Goal: Task Accomplishment & Management: Complete application form

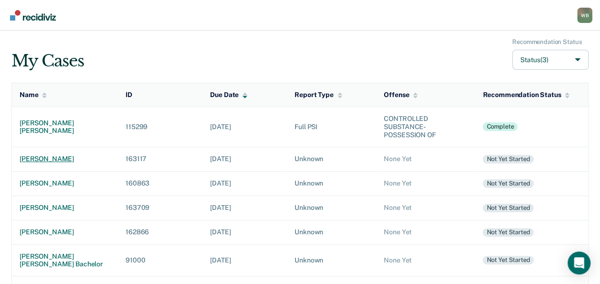
click at [30, 159] on div "[PERSON_NAME]" at bounding box center [65, 159] width 91 height 8
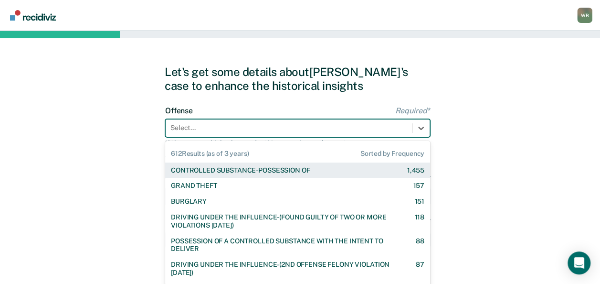
click at [211, 124] on div "Offense Required* 612 results available. Use Up and Down to choose options, pre…" at bounding box center [297, 134] width 265 height 57
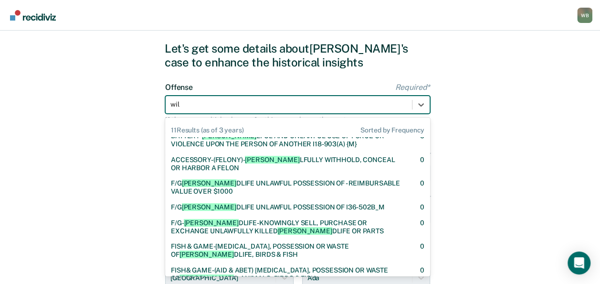
scroll to position [13, 0]
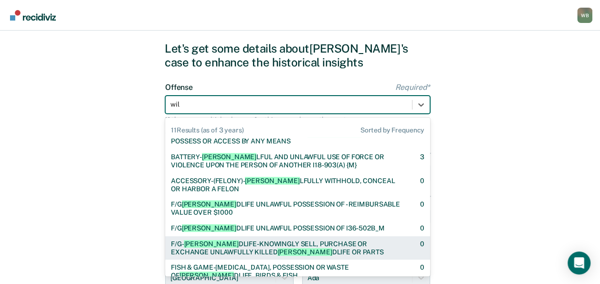
type input "wil"
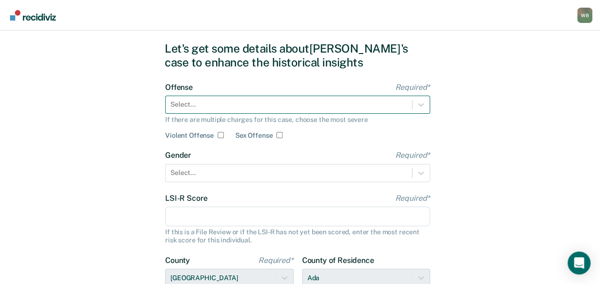
click at [222, 105] on div at bounding box center [289, 104] width 237 height 10
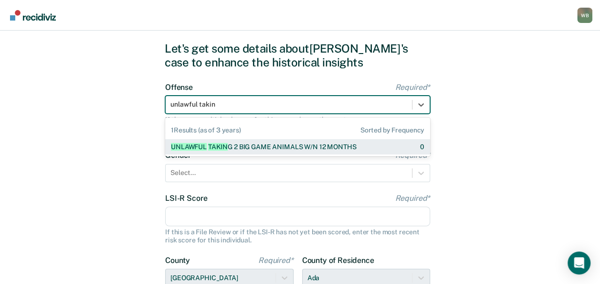
type input "unlawful taking"
click at [270, 145] on div "UNLAWFUL TAKING 2 BIG GAME ANIMALS W/N 12 MONTHS" at bounding box center [263, 147] width 184 height 8
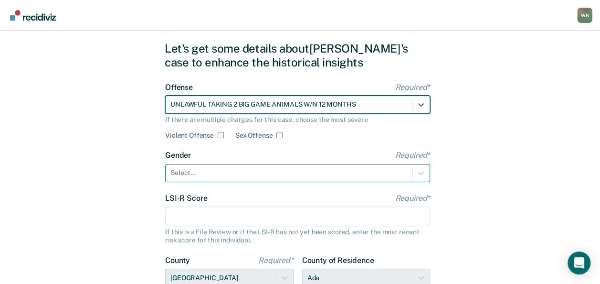
click at [202, 168] on div at bounding box center [289, 173] width 237 height 10
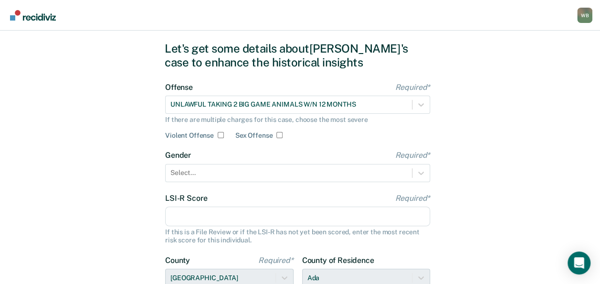
click at [86, 183] on div "Let's get some details about [PERSON_NAME]'s case to enhance the historical ins…" at bounding box center [300, 217] width 600 height 420
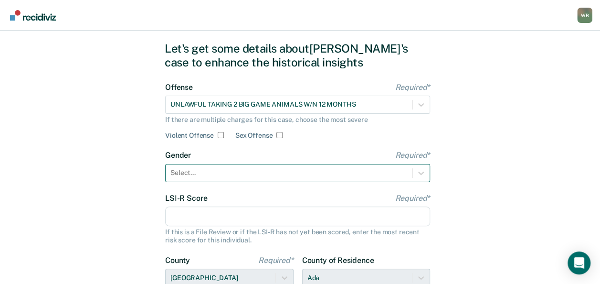
click at [210, 170] on div at bounding box center [289, 173] width 237 height 10
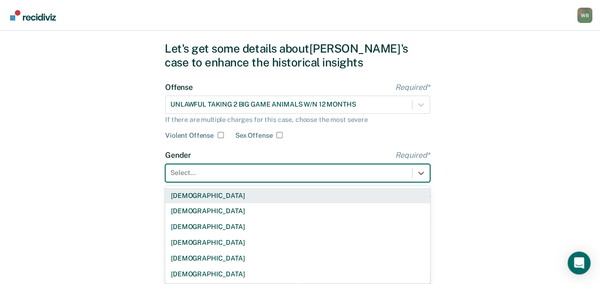
click at [189, 196] on div "[DEMOGRAPHIC_DATA]" at bounding box center [297, 196] width 265 height 16
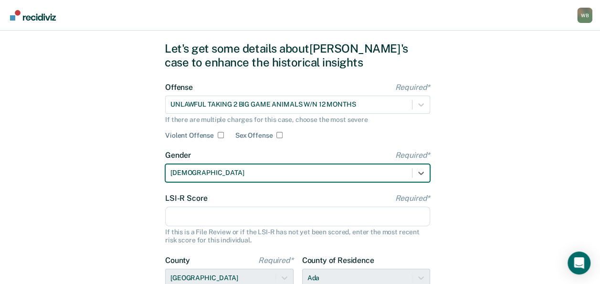
click at [220, 220] on input "LSI-R Score Required*" at bounding box center [297, 216] width 265 height 20
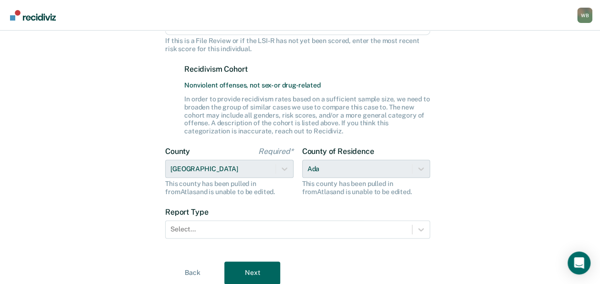
scroll to position [249, 0]
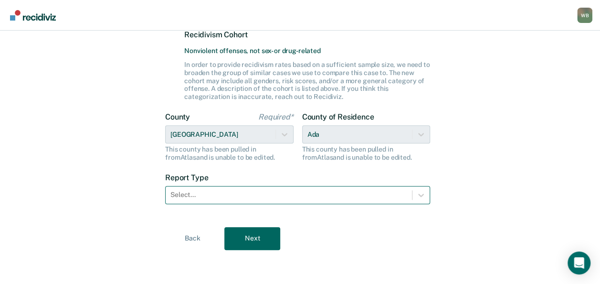
type input "9"
click at [194, 193] on div at bounding box center [289, 195] width 237 height 10
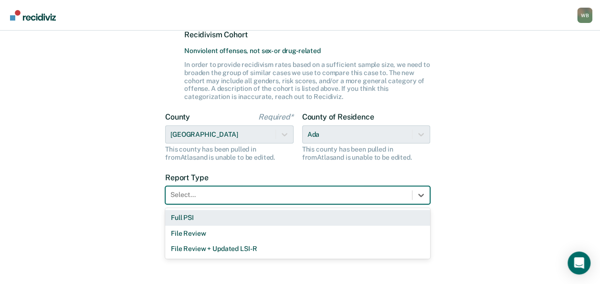
click at [197, 214] on div "Full PSI" at bounding box center [297, 218] width 265 height 16
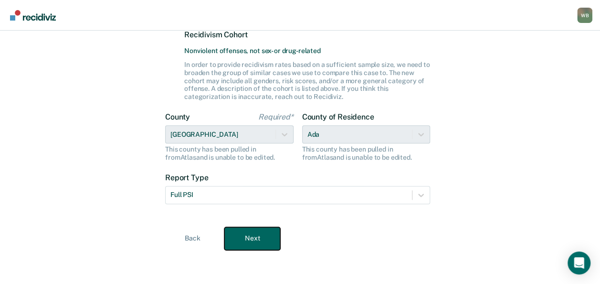
click at [268, 235] on button "Next" at bounding box center [253, 238] width 56 height 23
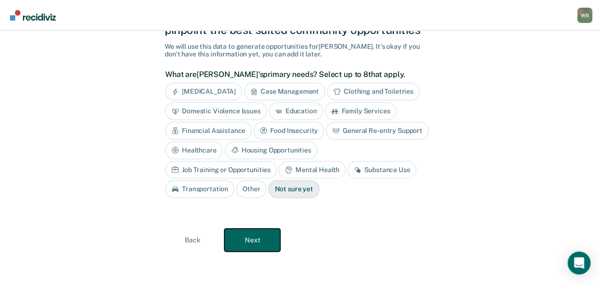
click at [263, 240] on button "Next" at bounding box center [253, 239] width 56 height 23
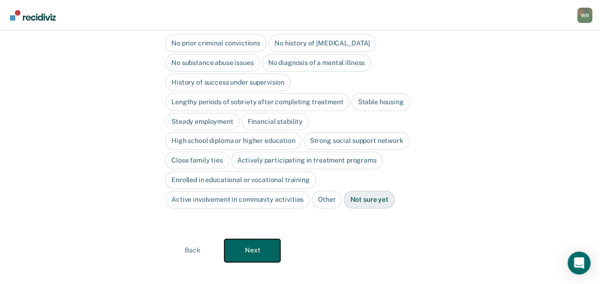
click at [263, 240] on button "Next" at bounding box center [253, 250] width 56 height 23
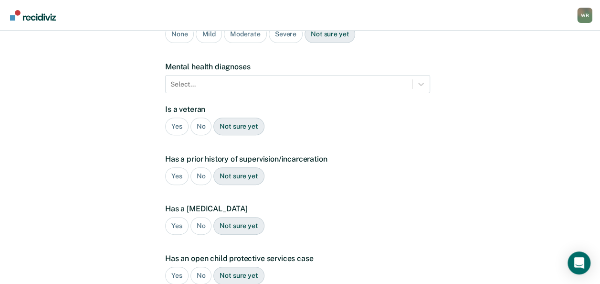
scroll to position [11, 0]
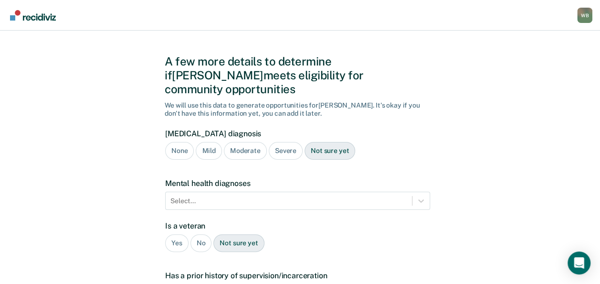
click at [184, 143] on div "None" at bounding box center [179, 151] width 29 height 18
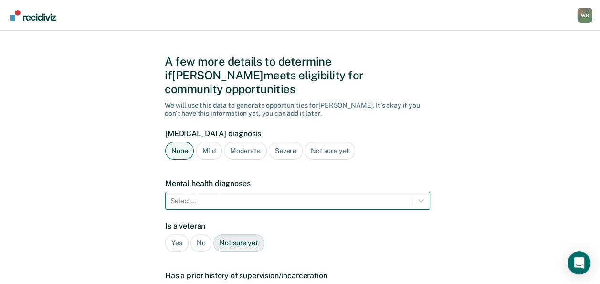
click at [187, 192] on div "Select..." at bounding box center [297, 201] width 265 height 18
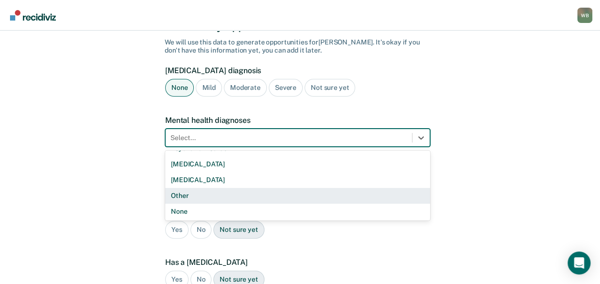
scroll to position [75, 0]
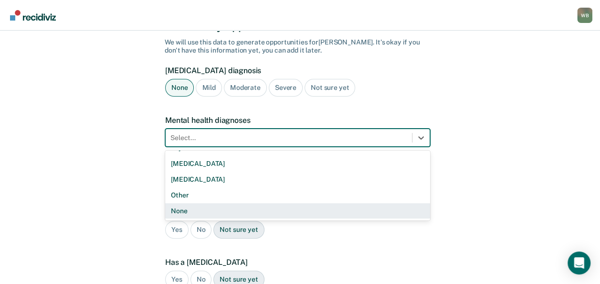
click at [186, 203] on div "None" at bounding box center [297, 211] width 265 height 16
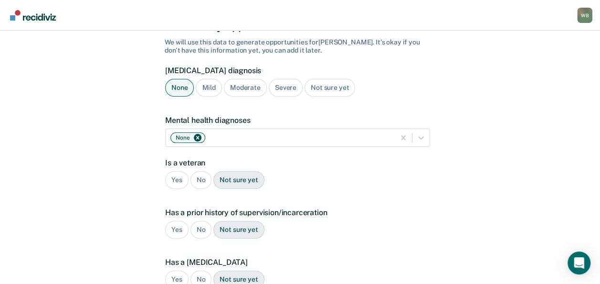
click at [200, 171] on div "No" at bounding box center [201, 180] width 21 height 18
click at [177, 221] on div "Yes" at bounding box center [176, 230] width 23 height 18
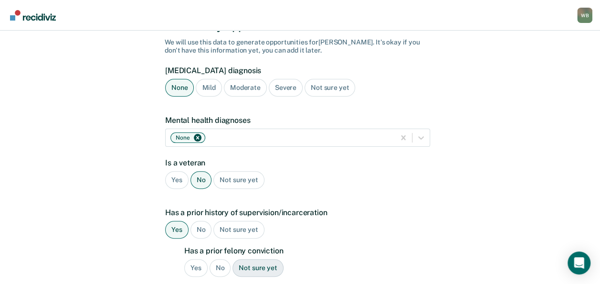
click at [217, 259] on div "No" at bounding box center [220, 268] width 21 height 18
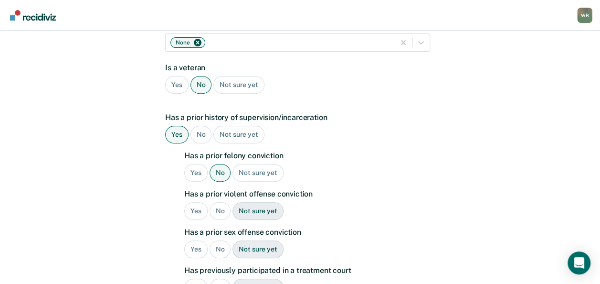
scroll to position [169, 0]
click at [218, 202] on div "No" at bounding box center [220, 211] width 21 height 18
click at [217, 240] on div "No" at bounding box center [220, 249] width 21 height 18
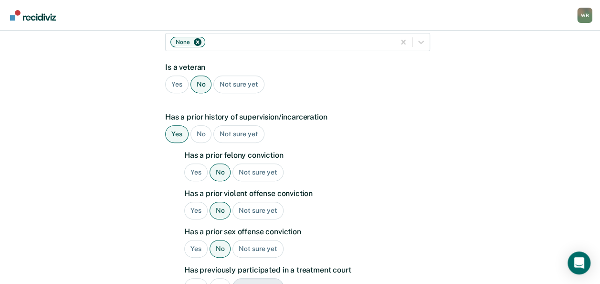
click at [218, 278] on div "No" at bounding box center [220, 287] width 21 height 18
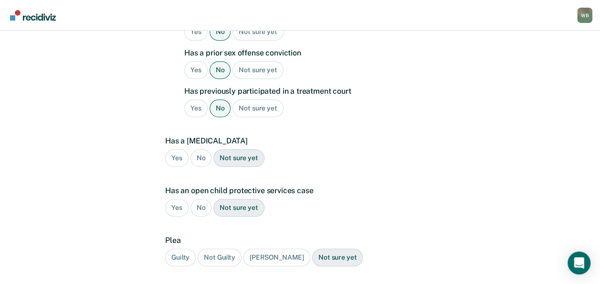
scroll to position [360, 0]
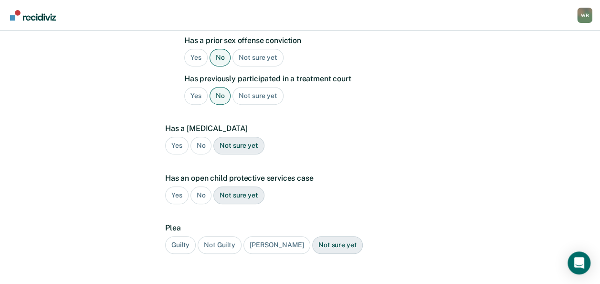
click at [203, 137] on div "No" at bounding box center [201, 146] width 21 height 18
click at [198, 186] on div "No" at bounding box center [201, 195] width 21 height 18
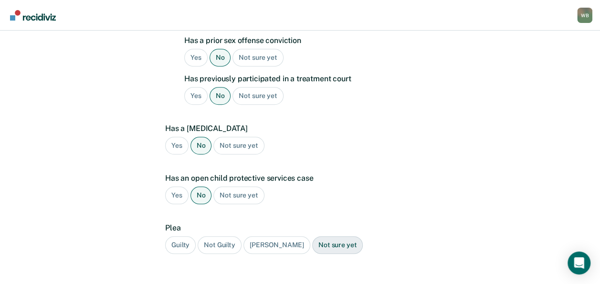
click at [180, 236] on div "Guilty" at bounding box center [180, 245] width 31 height 18
click at [249, 266] on div "A few more details to determine if [PERSON_NAME] meets eligibility for communit…" at bounding box center [300, 6] width 271 height 648
drag, startPoint x: 251, startPoint y: 271, endPoint x: 262, endPoint y: 268, distance: 11.5
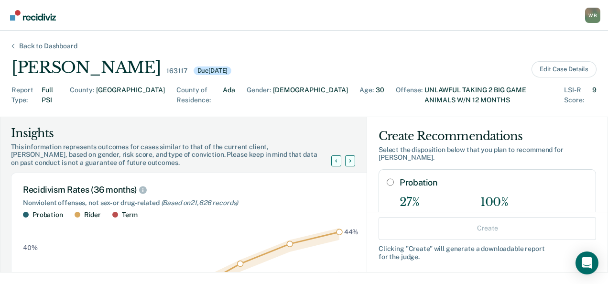
click at [386, 178] on input "Probation" at bounding box center [389, 182] width 7 height 8
radio input "true"
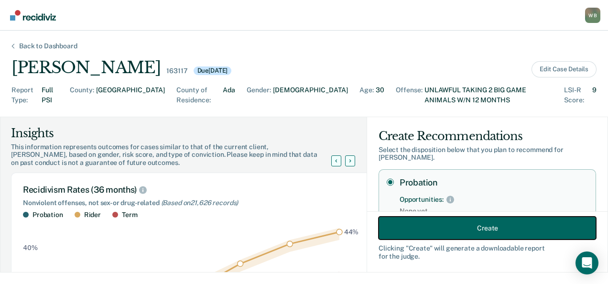
click at [469, 225] on button "Create" at bounding box center [486, 227] width 217 height 23
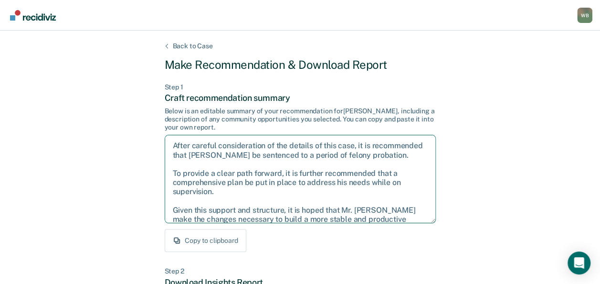
drag, startPoint x: 178, startPoint y: 146, endPoint x: 286, endPoint y: 165, distance: 109.6
click at [286, 165] on textarea "After careful consideration of the details of this case, it is recommended that…" at bounding box center [300, 179] width 271 height 88
click at [261, 193] on textarea "After careful consideration of the details of this case, it is recommended that…" at bounding box center [300, 179] width 271 height 88
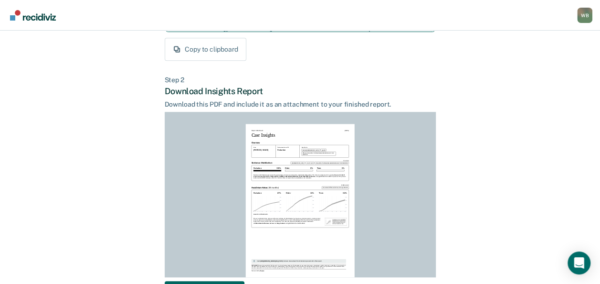
scroll to position [261, 0]
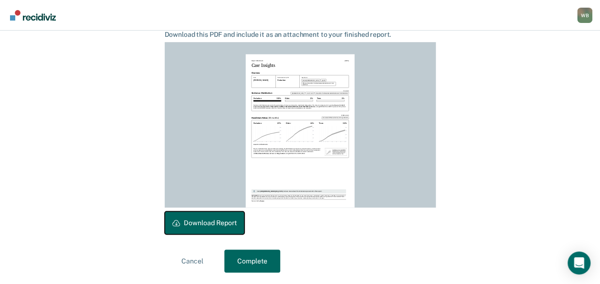
click at [223, 226] on button "Download Report" at bounding box center [205, 222] width 80 height 23
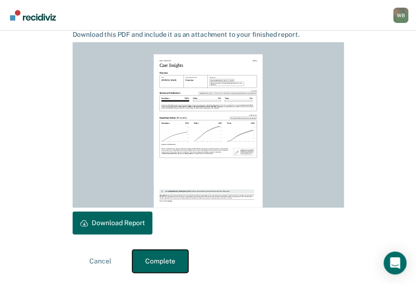
click at [147, 259] on button "Complete" at bounding box center [160, 260] width 56 height 23
